Goal: Task Accomplishment & Management: Manage account settings

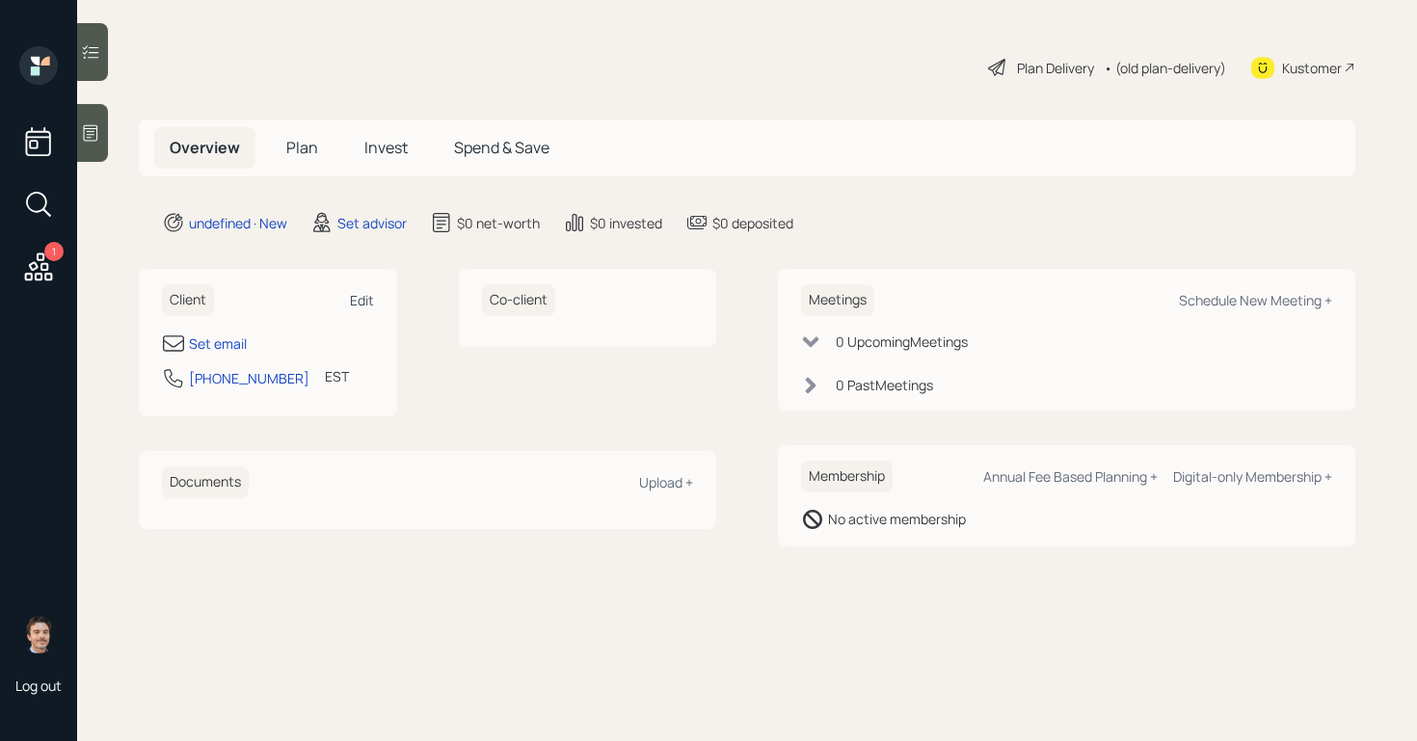
click at [350, 297] on div "Edit" at bounding box center [362, 300] width 24 height 18
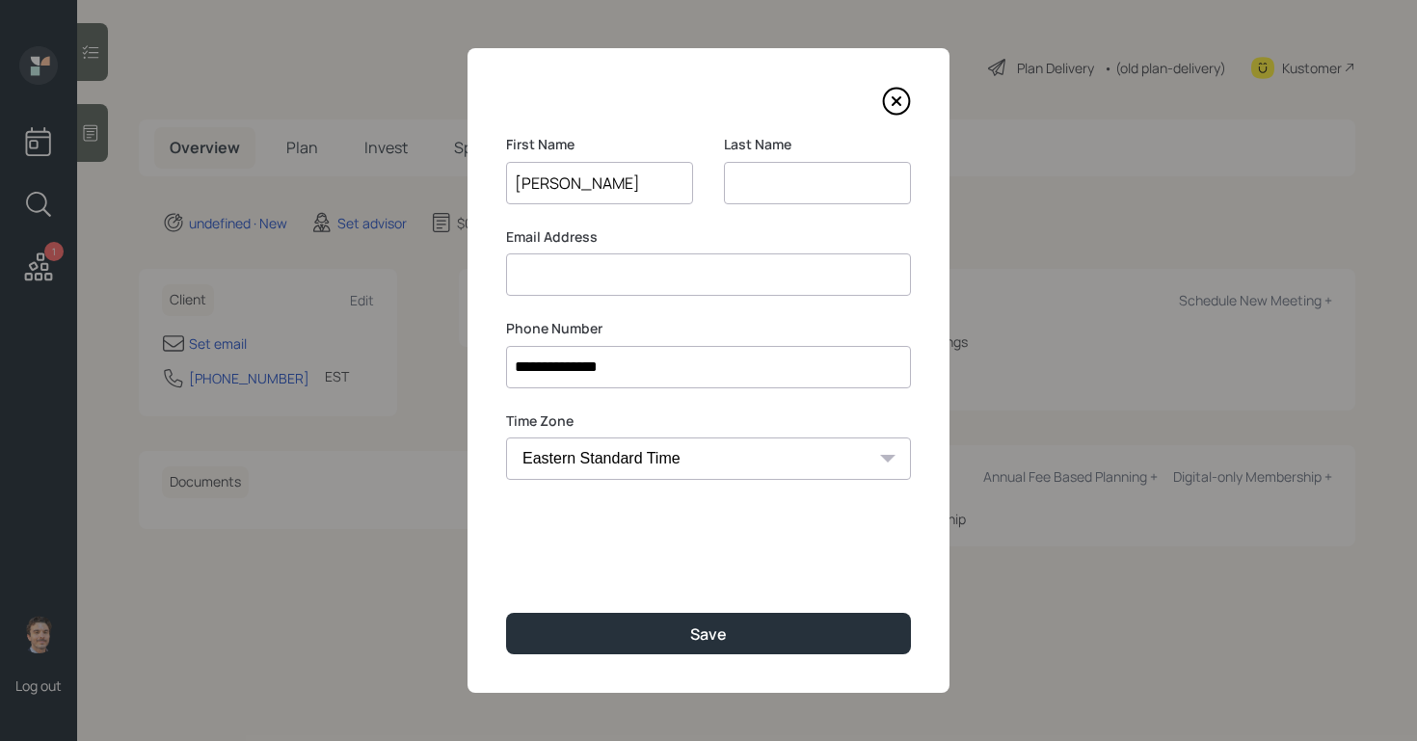
type input "[PERSON_NAME]"
type input "Wellings"
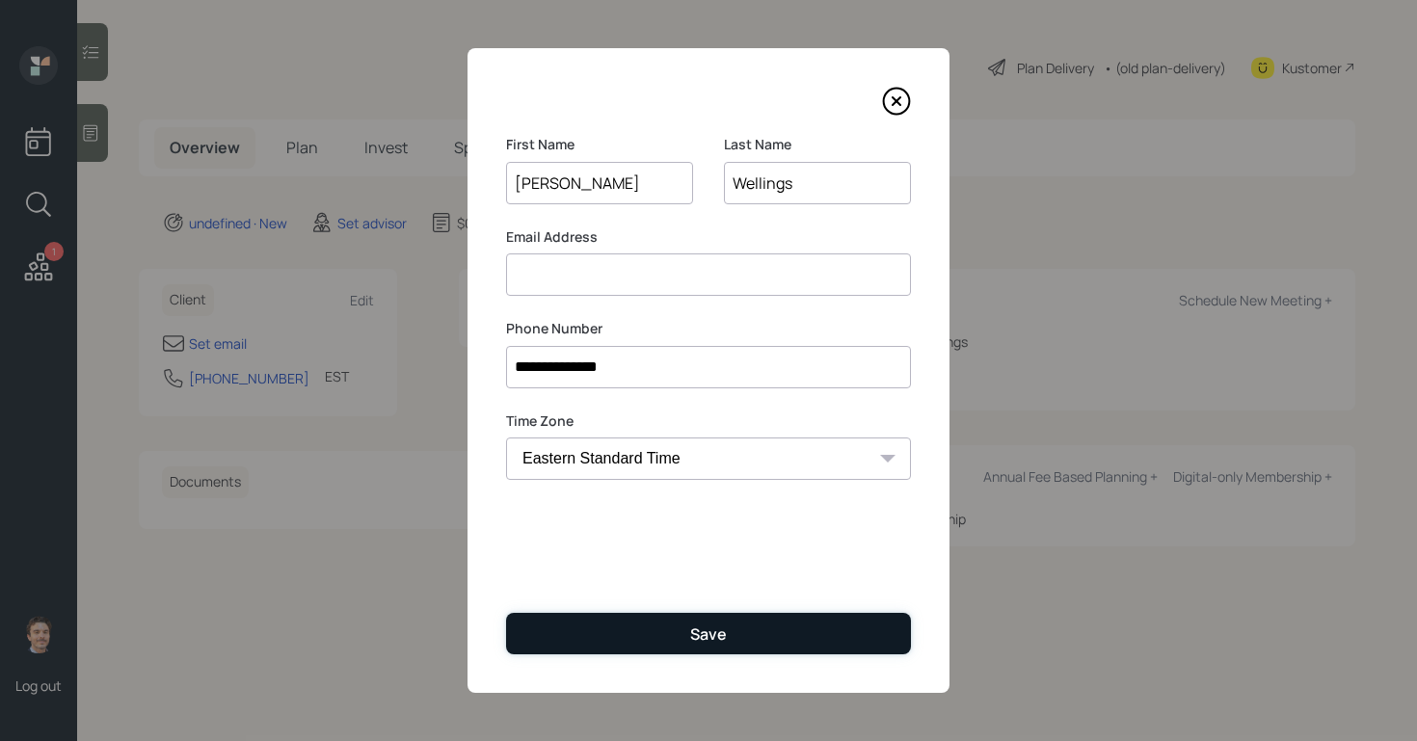
click at [751, 615] on button "Save" at bounding box center [708, 633] width 405 height 41
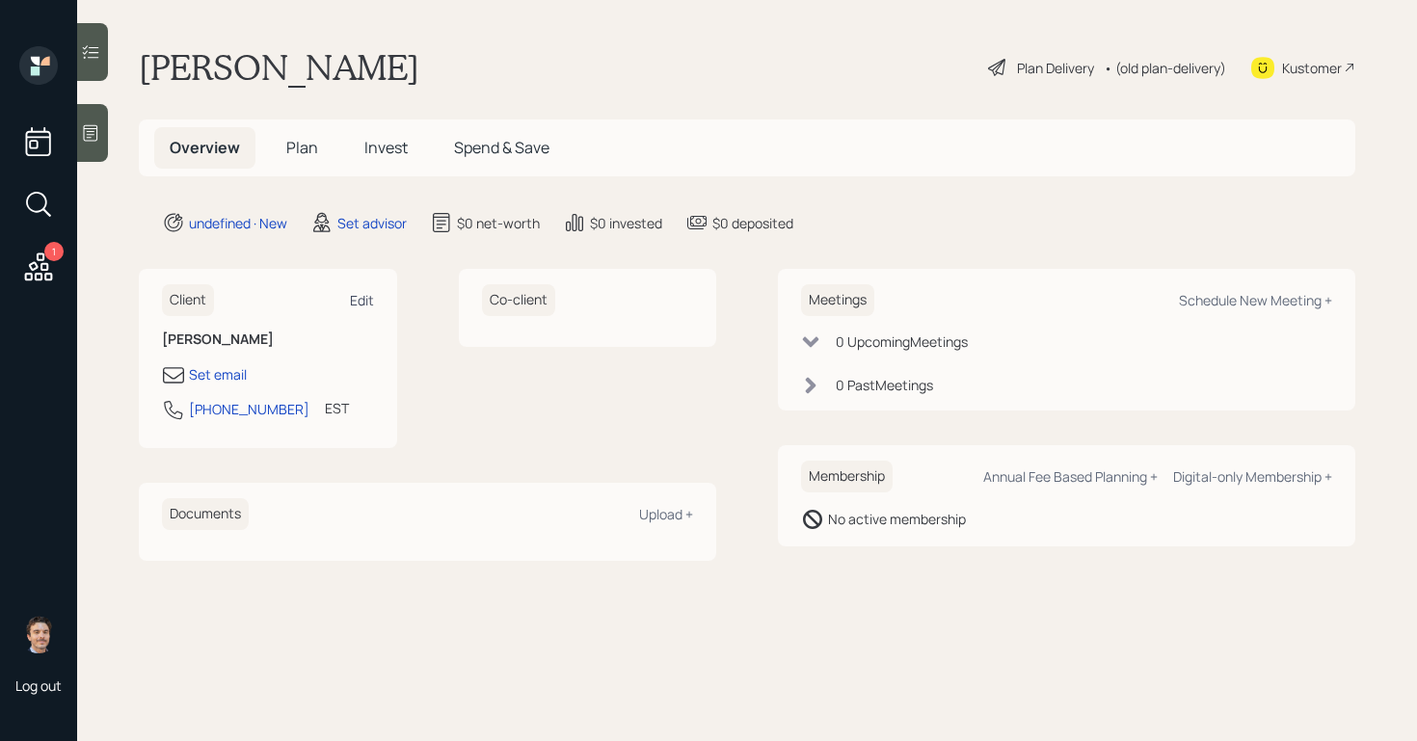
click at [363, 301] on div "Edit" at bounding box center [362, 300] width 24 height 18
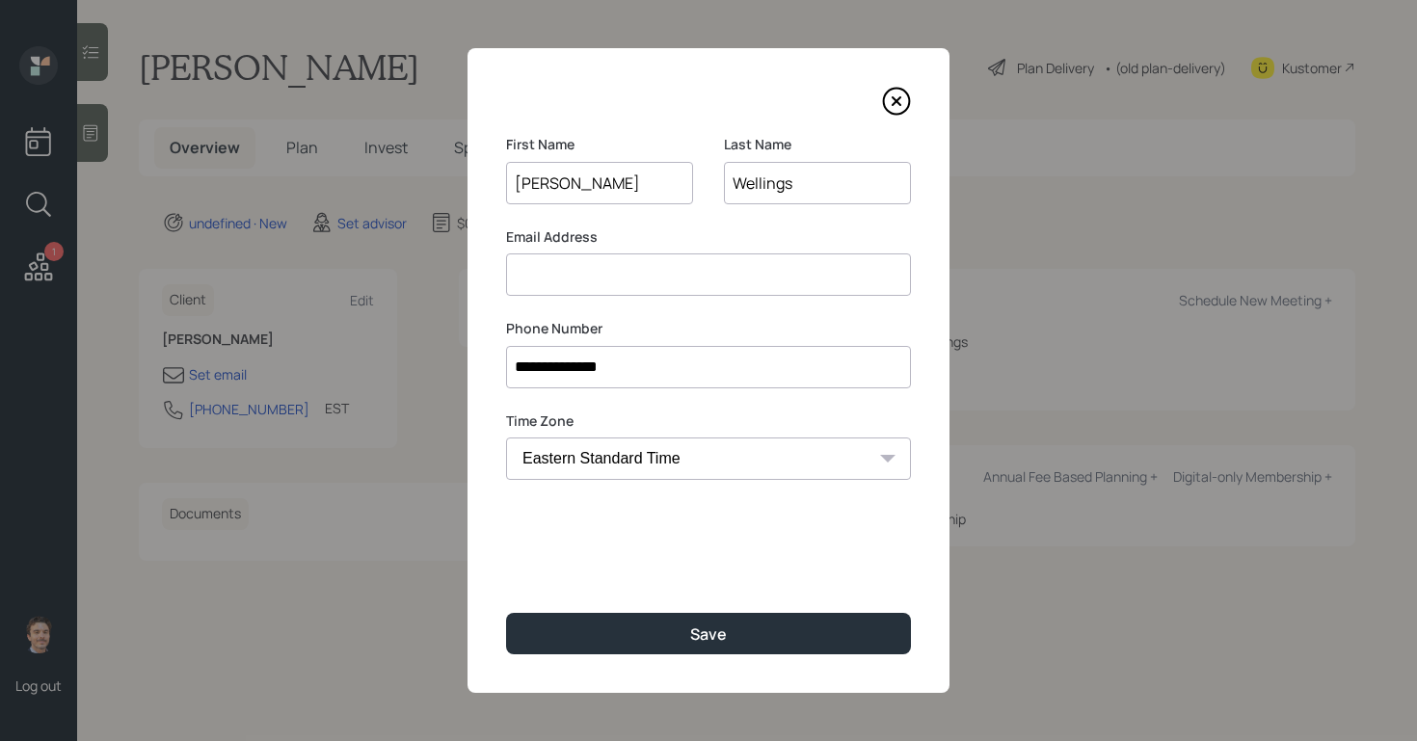
click at [649, 279] on input at bounding box center [708, 274] width 405 height 42
type input "[EMAIL_ADDRESS][DOMAIN_NAME]"
click at [679, 229] on label "Email Address" at bounding box center [708, 236] width 405 height 19
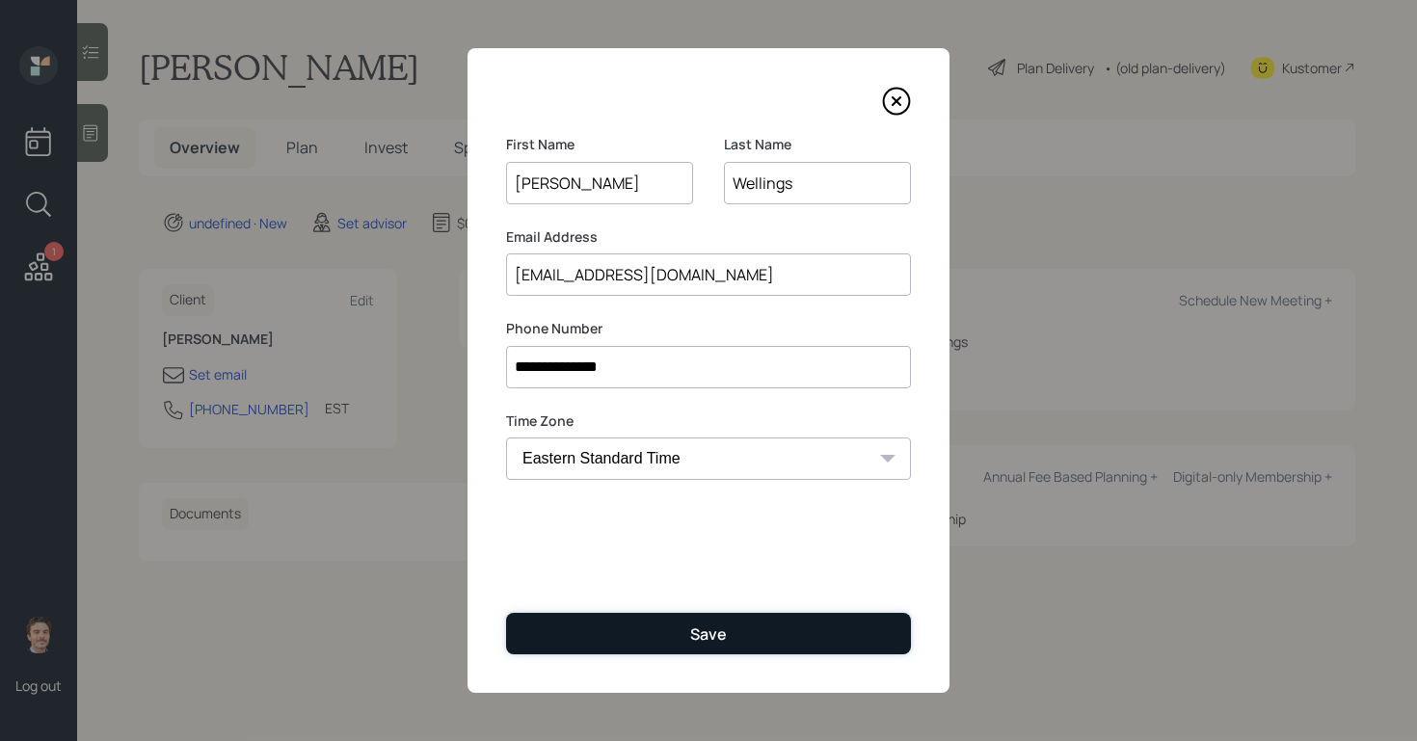
click at [707, 649] on button "Save" at bounding box center [708, 633] width 405 height 41
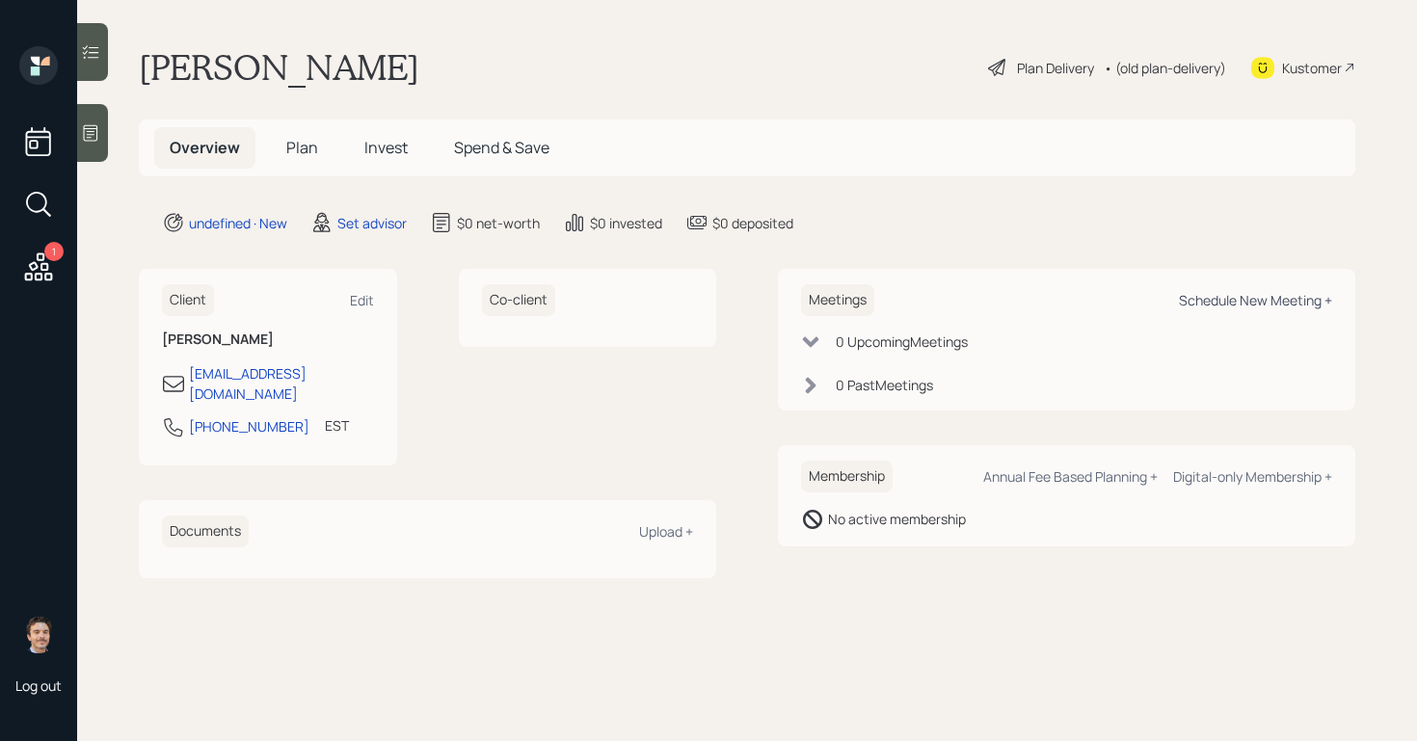
click at [1191, 298] on div "Schedule New Meeting +" at bounding box center [1255, 300] width 153 height 18
select select "round-[PERSON_NAME]"
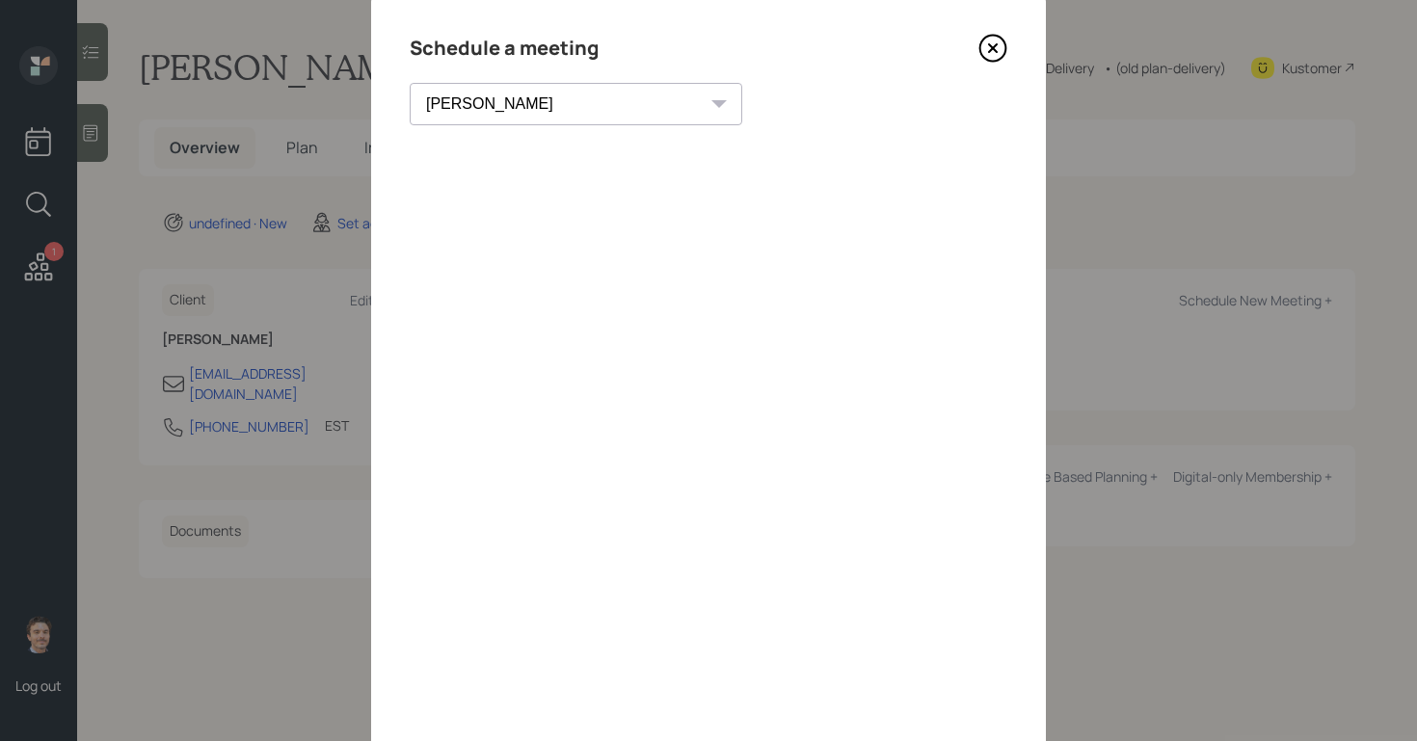
scroll to position [58, 0]
click at [993, 44] on icon at bounding box center [993, 44] width 8 height 8
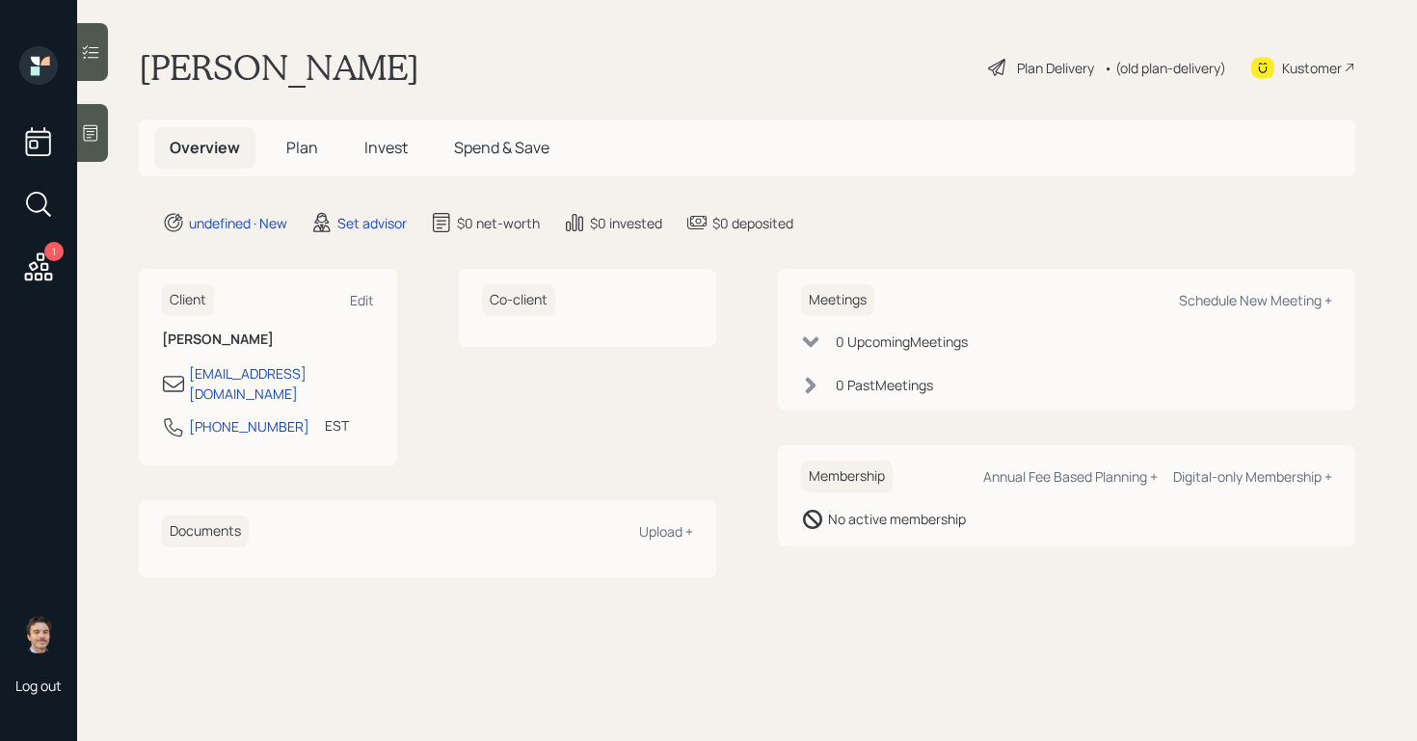
click at [95, 125] on icon at bounding box center [91, 133] width 14 height 16
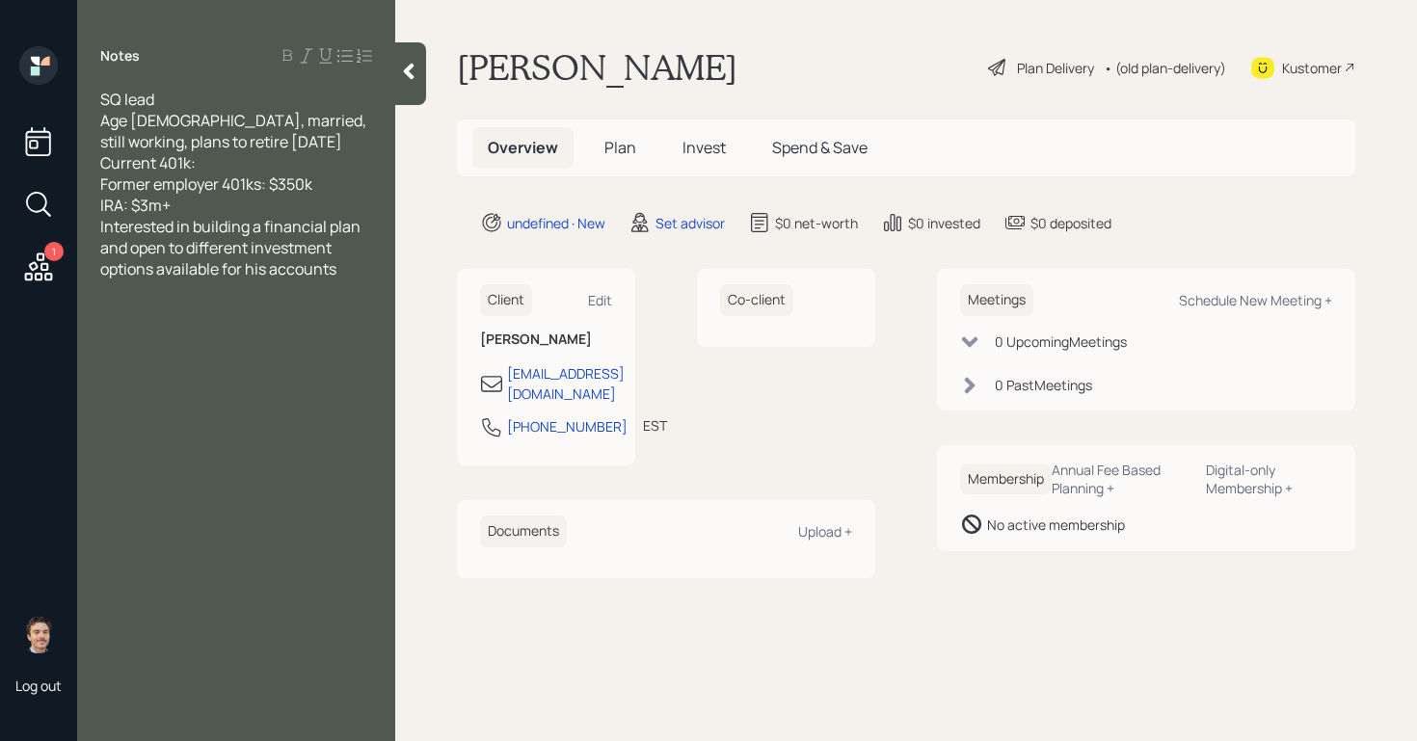
click at [267, 209] on div "IRA: $3m+" at bounding box center [236, 205] width 272 height 21
click at [402, 80] on icon at bounding box center [408, 71] width 19 height 19
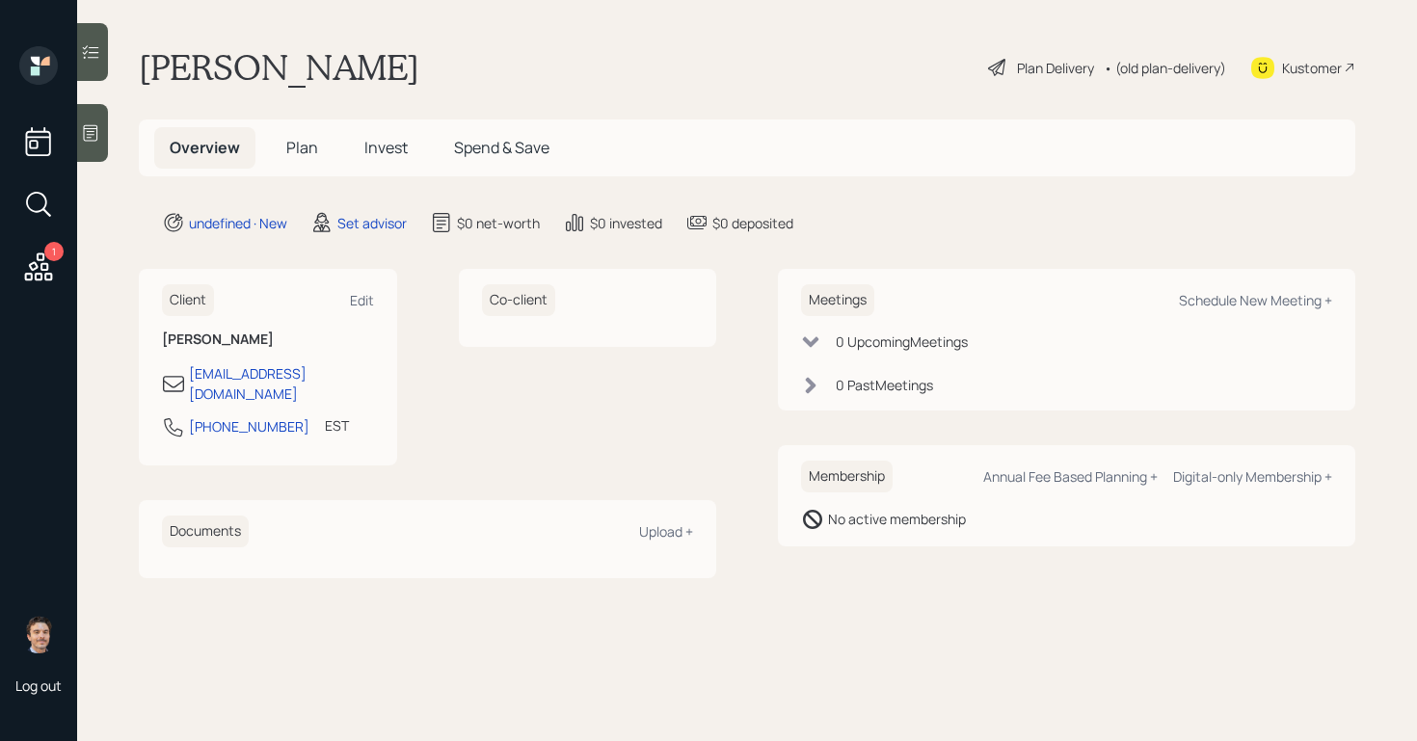
click at [104, 141] on div at bounding box center [92, 133] width 31 height 58
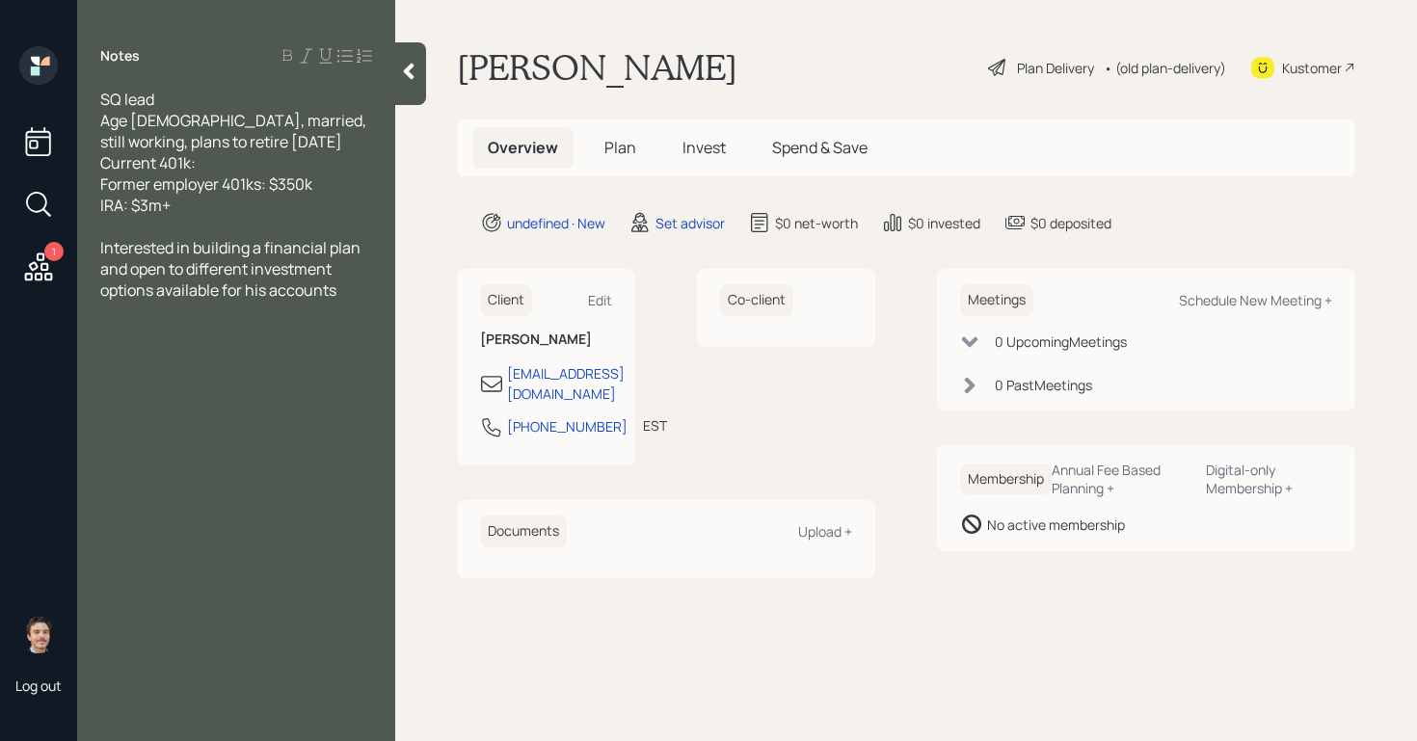
click at [422, 92] on div at bounding box center [410, 73] width 31 height 63
